Goal: Find specific page/section: Locate a particular part of the current website

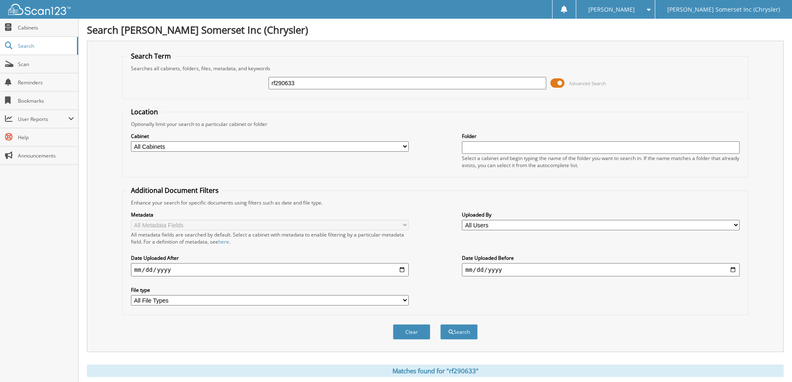
scroll to position [285, 0]
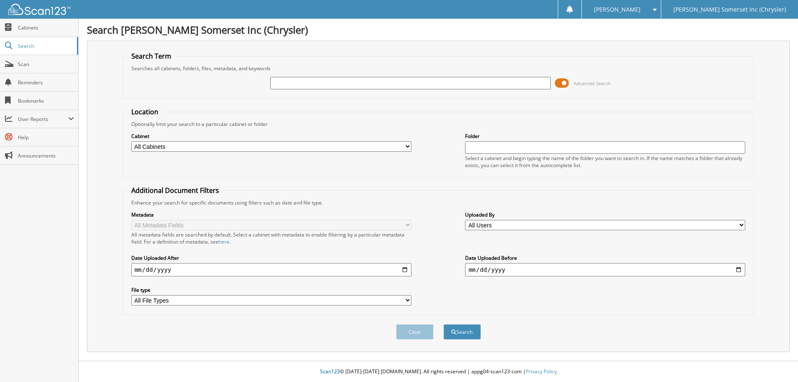
paste input "MG567819"
type input "MG567819"
click at [444, 324] on button "Search" at bounding box center [462, 331] width 37 height 15
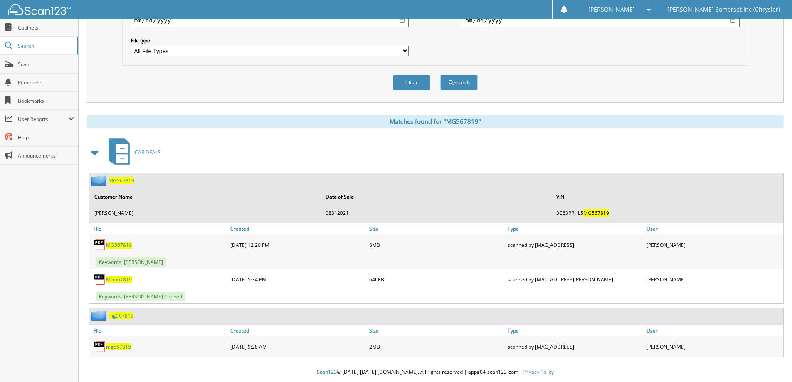
scroll to position [250, 0]
click at [117, 244] on span "MG567819" at bounding box center [119, 244] width 26 height 7
